Goal: Transaction & Acquisition: Purchase product/service

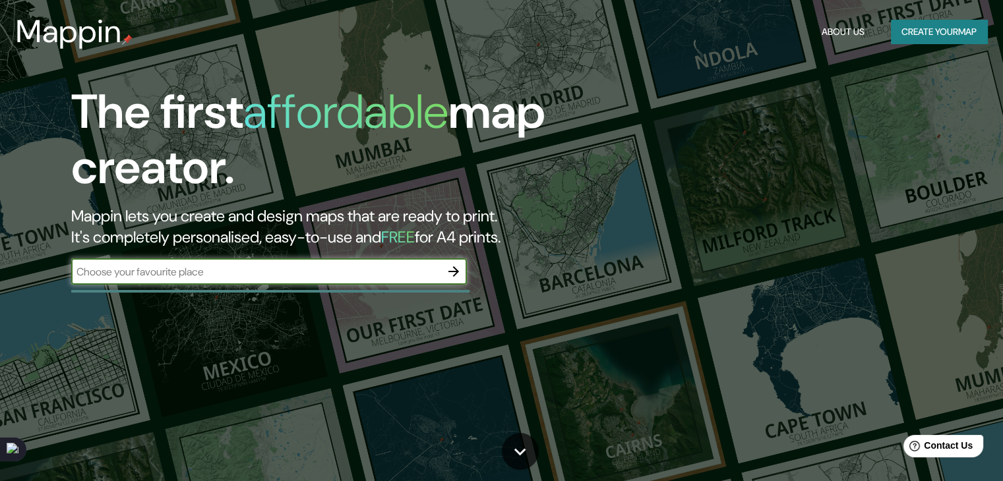
click at [303, 271] on input "text" at bounding box center [255, 271] width 369 height 15
type input "Songyang [GEOGRAPHIC_DATA]"
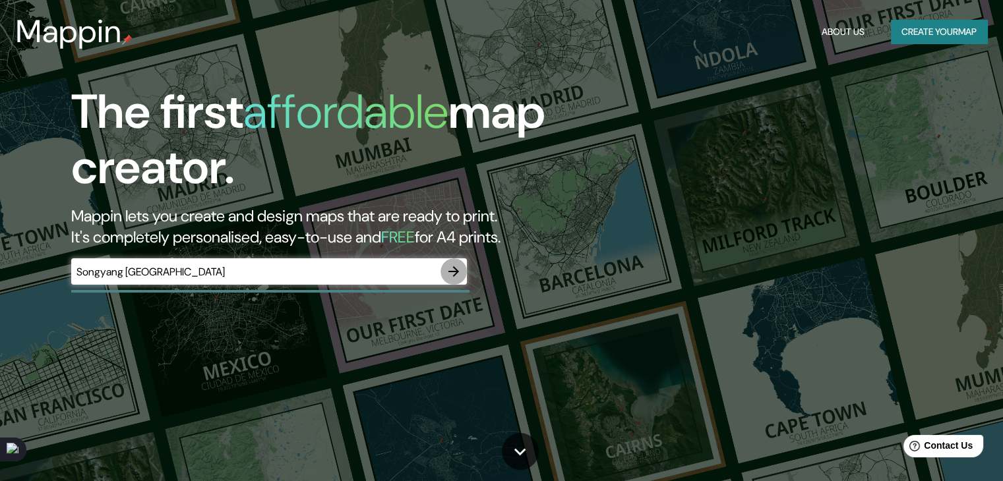
click at [450, 276] on icon "button" at bounding box center [454, 272] width 16 height 16
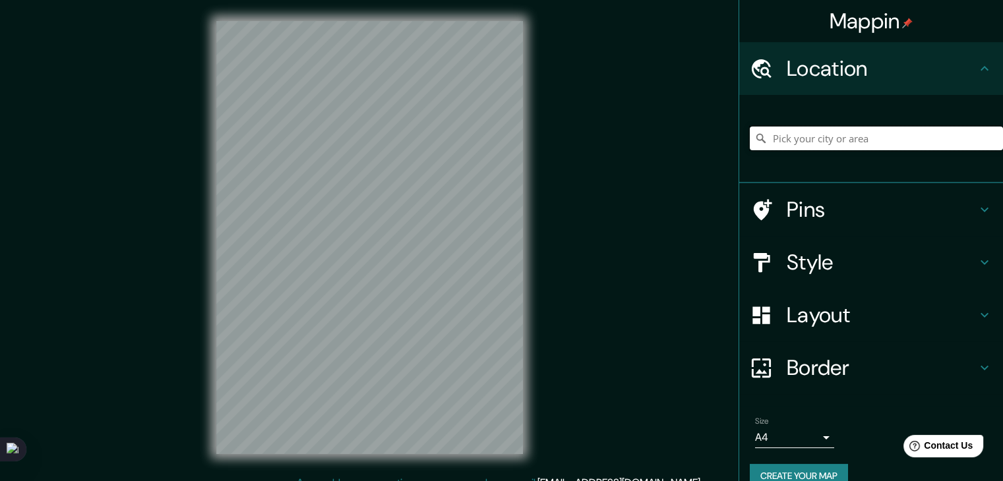
click at [895, 140] on input "Pick your city or area" at bounding box center [876, 139] width 253 height 24
click at [893, 139] on input "Pick your city or area" at bounding box center [876, 139] width 253 height 24
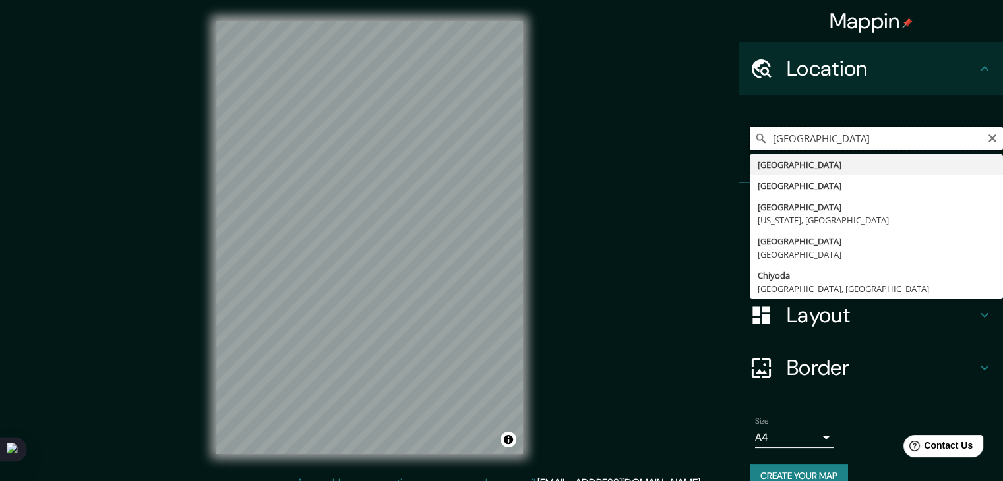
drag, startPoint x: 893, startPoint y: 139, endPoint x: 822, endPoint y: 143, distance: 71.3
click at [822, 143] on input "[GEOGRAPHIC_DATA]" at bounding box center [876, 139] width 253 height 24
drag, startPoint x: 822, startPoint y: 143, endPoint x: 765, endPoint y: 134, distance: 57.5
click at [765, 134] on input "[GEOGRAPHIC_DATA]" at bounding box center [876, 139] width 253 height 24
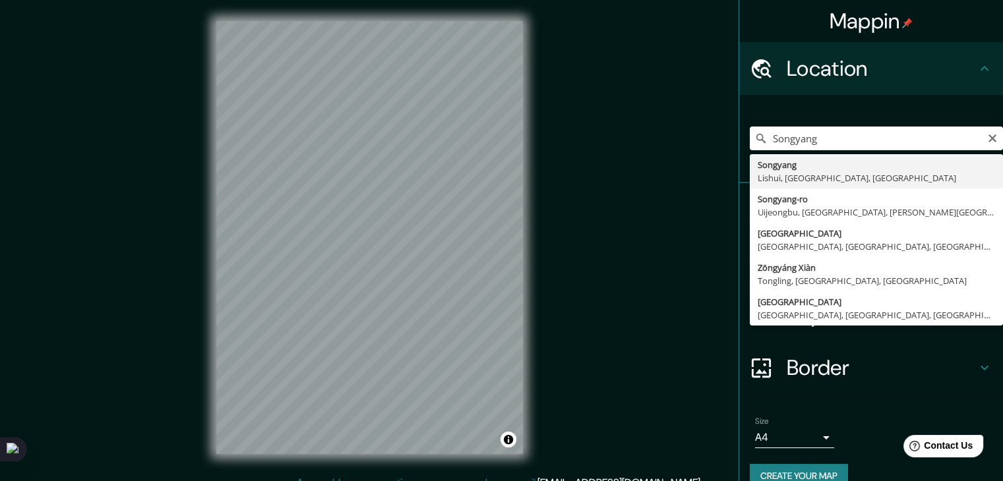
type input "[GEOGRAPHIC_DATA], [GEOGRAPHIC_DATA], [GEOGRAPHIC_DATA], [GEOGRAPHIC_DATA]"
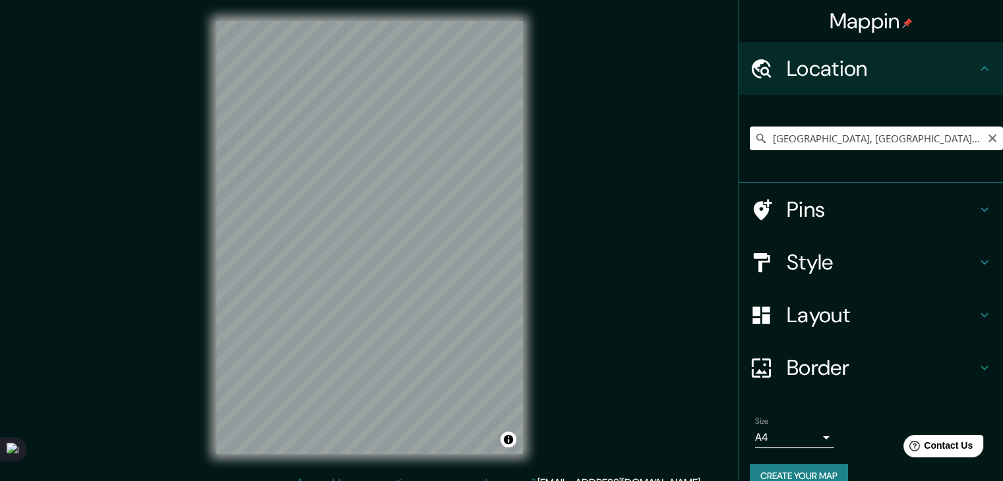
click at [850, 138] on input "[GEOGRAPHIC_DATA], [GEOGRAPHIC_DATA], [GEOGRAPHIC_DATA], [GEOGRAPHIC_DATA]" at bounding box center [876, 139] width 253 height 24
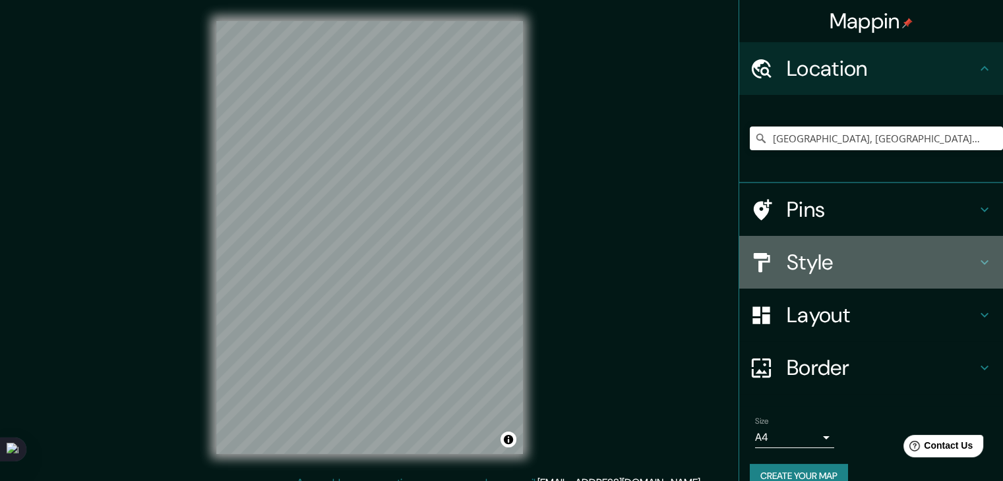
click at [870, 255] on h4 "Style" at bounding box center [882, 262] width 190 height 26
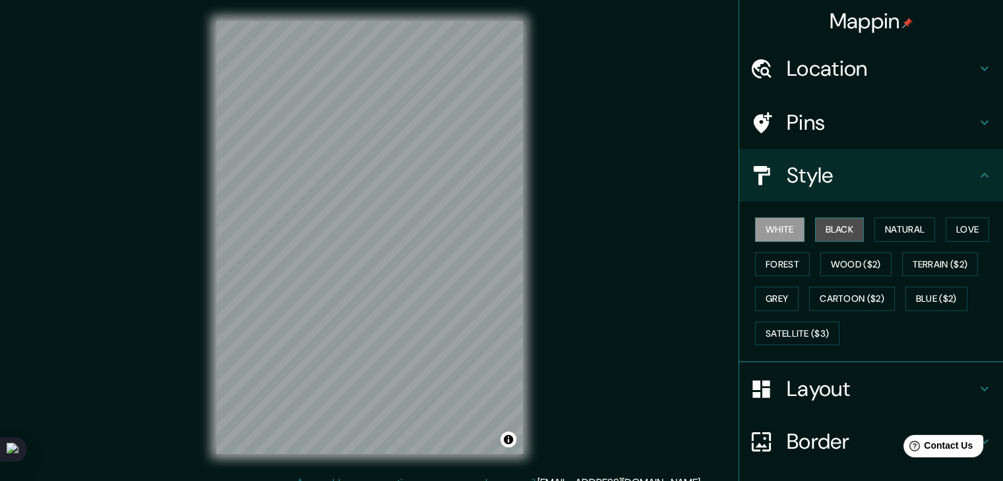
click at [833, 231] on button "Black" at bounding box center [839, 230] width 49 height 24
click at [775, 230] on button "White" at bounding box center [779, 230] width 49 height 24
